Goal: Information Seeking & Learning: Check status

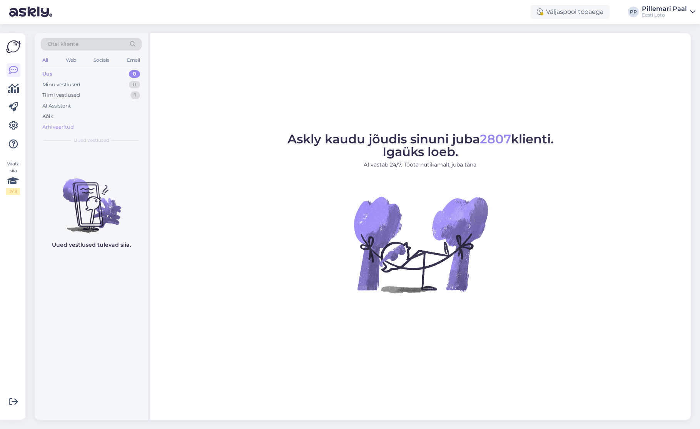
click at [68, 126] on div "Arhiveeritud" at bounding box center [58, 127] width 32 height 8
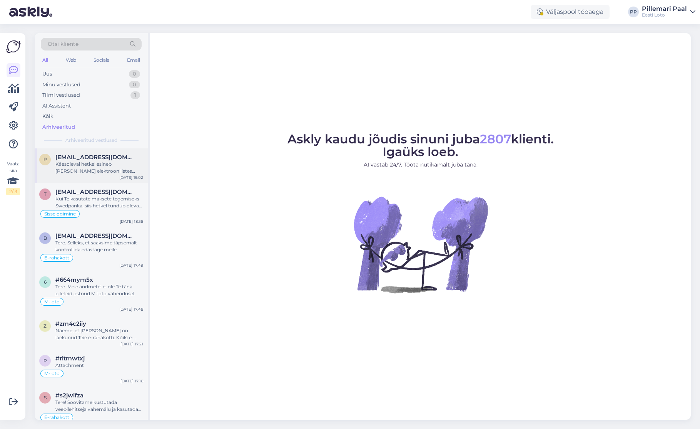
click at [89, 166] on div "Käesoleval hetkel esineb [PERSON_NAME] elektroonilistes süsteemides tõrkeid." at bounding box center [99, 168] width 88 height 14
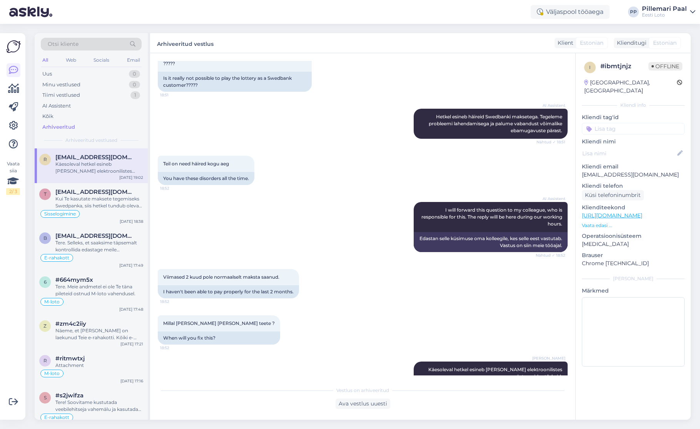
scroll to position [150, 0]
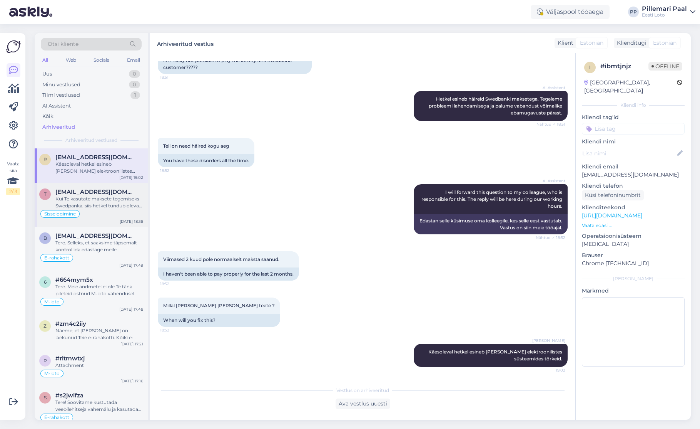
click at [109, 209] on div "Kui Te kasutate maksete tegemiseks Swedpanka, siis hetkel tundub olevat [PERSON…" at bounding box center [99, 202] width 88 height 14
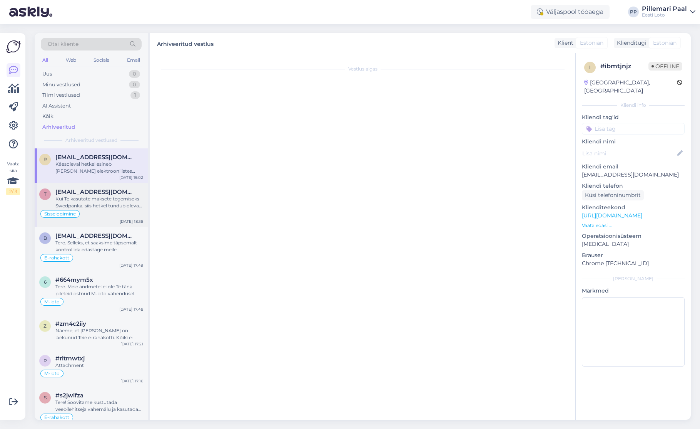
scroll to position [12, 0]
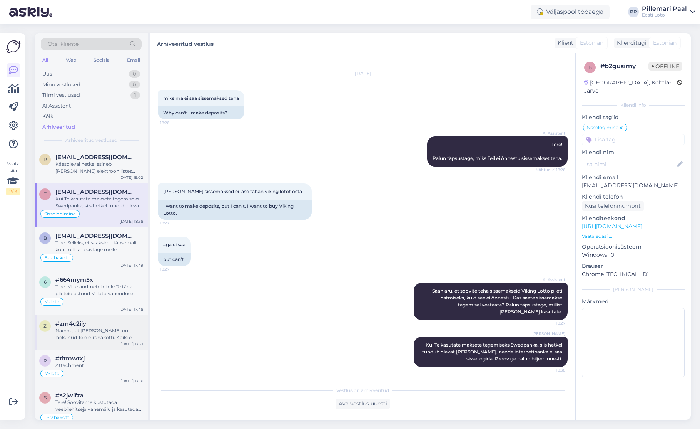
click at [104, 338] on div "Näeme, et [PERSON_NAME] on laekunud Teie e-rahakotti. Kõiki e-rahakoti tehingui…" at bounding box center [99, 334] width 88 height 14
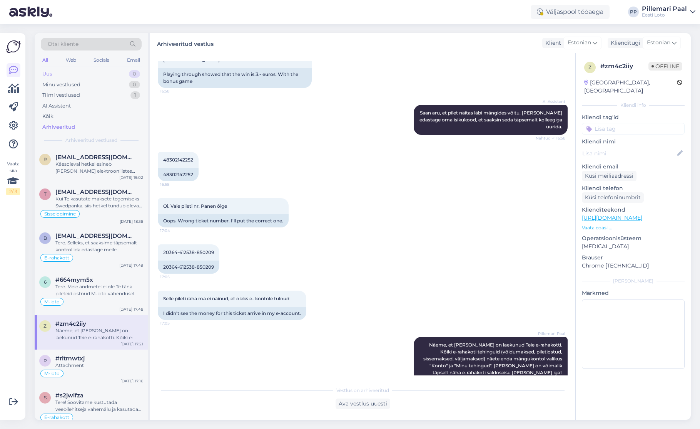
click at [60, 74] on div "Uus 0" at bounding box center [91, 74] width 101 height 11
